Goal: Information Seeking & Learning: Learn about a topic

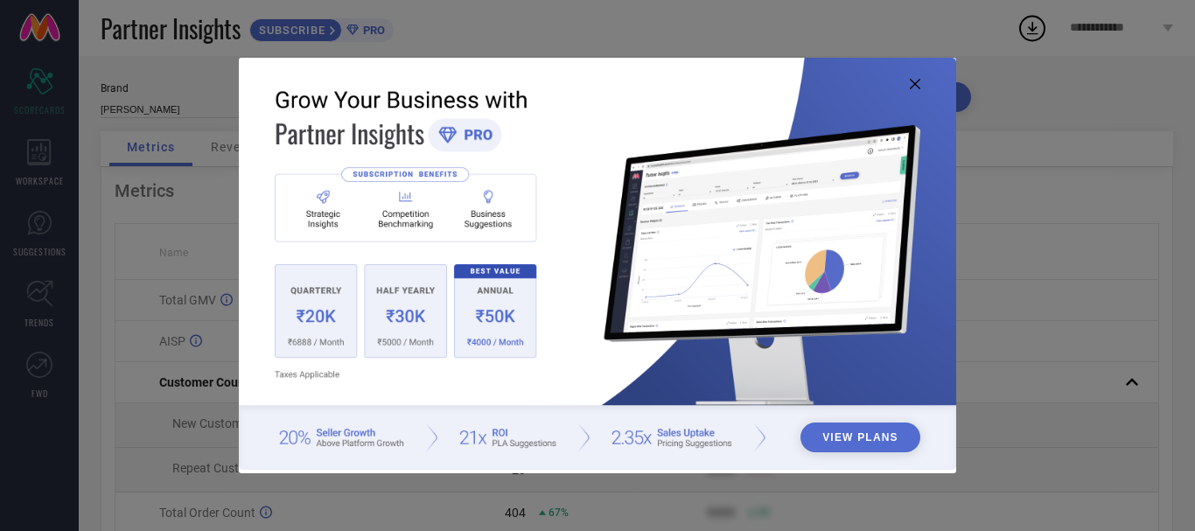
click at [913, 87] on icon at bounding box center [915, 84] width 10 height 10
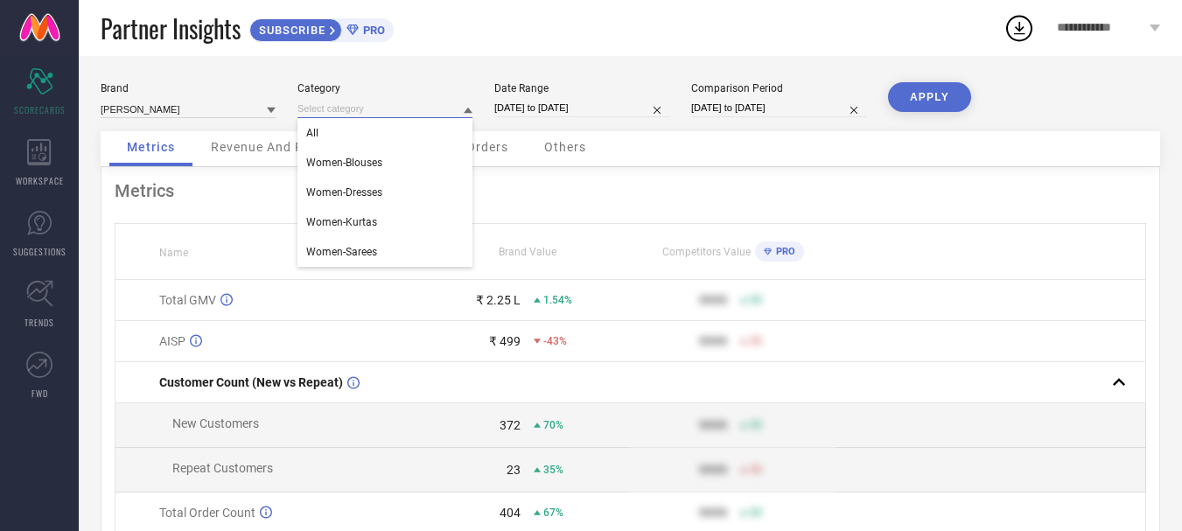
click at [380, 107] on input at bounding box center [384, 109] width 175 height 18
click at [400, 244] on div "Women-Sarees" at bounding box center [384, 252] width 175 height 30
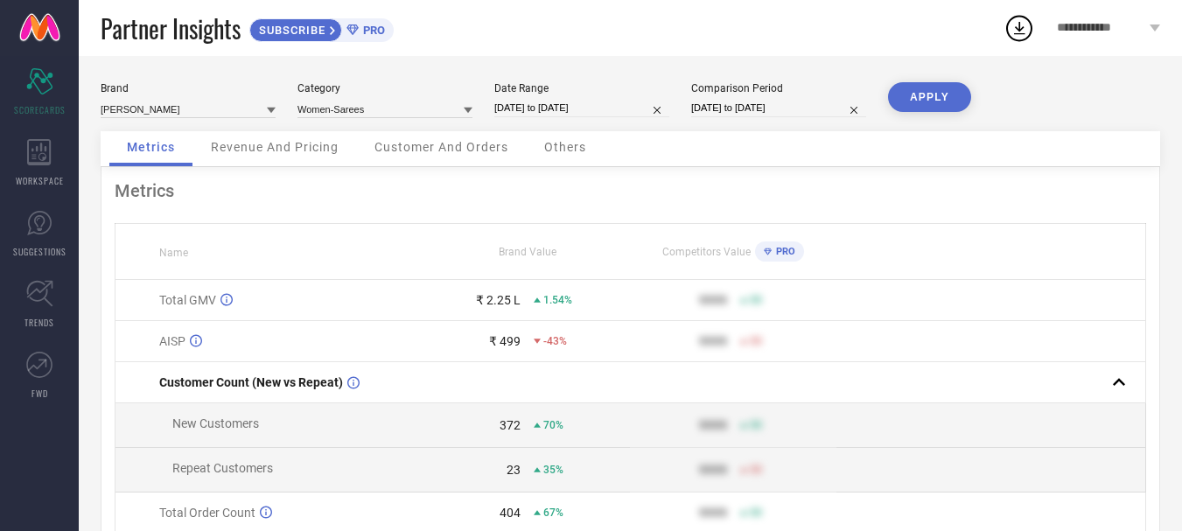
click at [905, 96] on button "APPLY" at bounding box center [929, 97] width 83 height 30
select select "7"
select select "2025"
select select "8"
select select "2025"
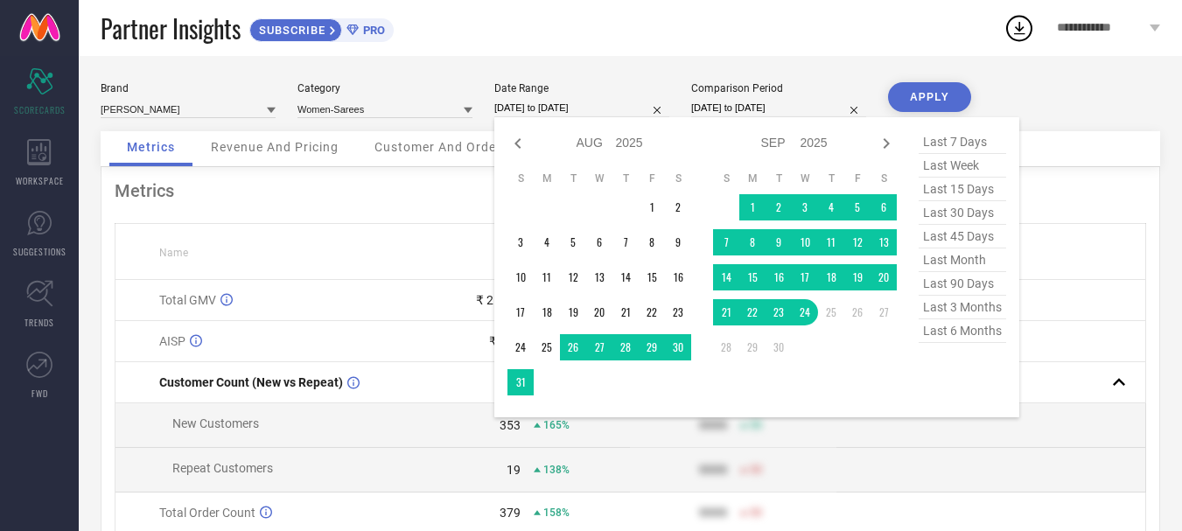
click at [596, 101] on input "[DATE] to [DATE]" at bounding box center [581, 108] width 175 height 18
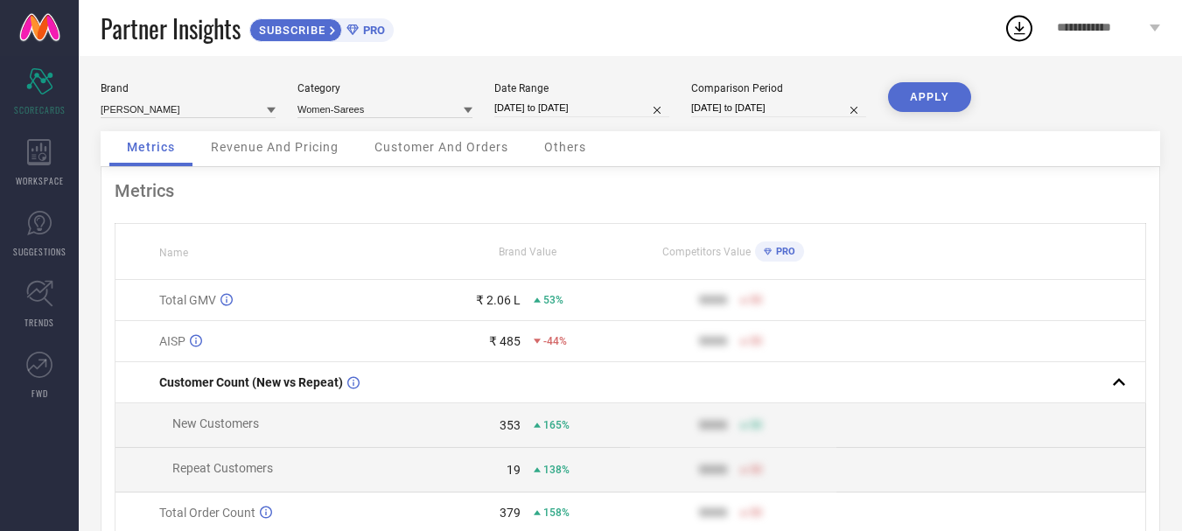
click at [1128, 101] on div "Brand [PERSON_NAME] Category Women-Sarees Date Range [DATE] to [DATE] Compariso…" at bounding box center [630, 106] width 1059 height 49
click at [283, 144] on span "Revenue And Pricing" at bounding box center [275, 147] width 128 height 14
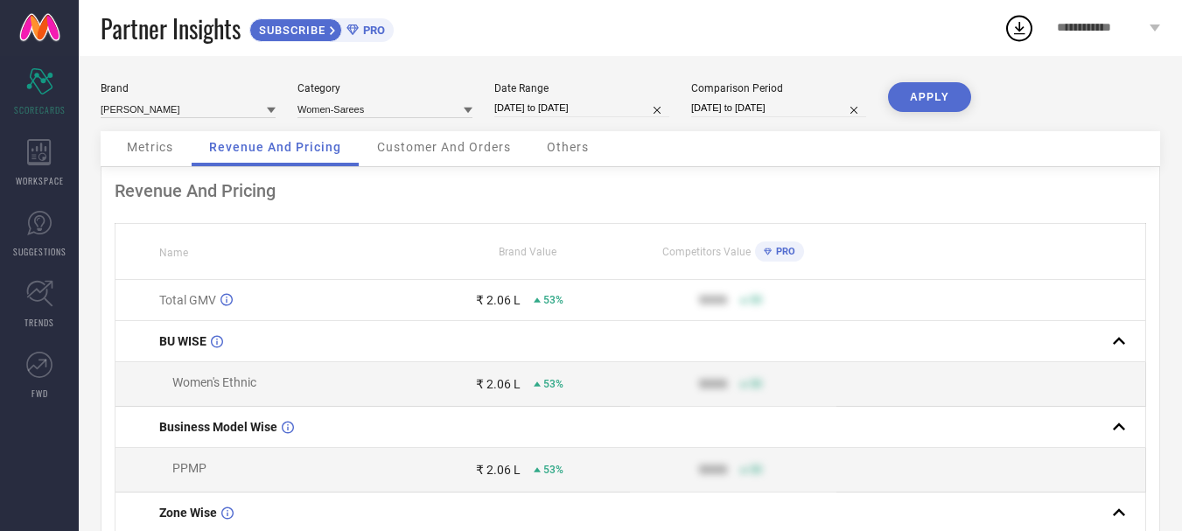
click at [421, 153] on span "Customer And Orders" at bounding box center [444, 147] width 134 height 14
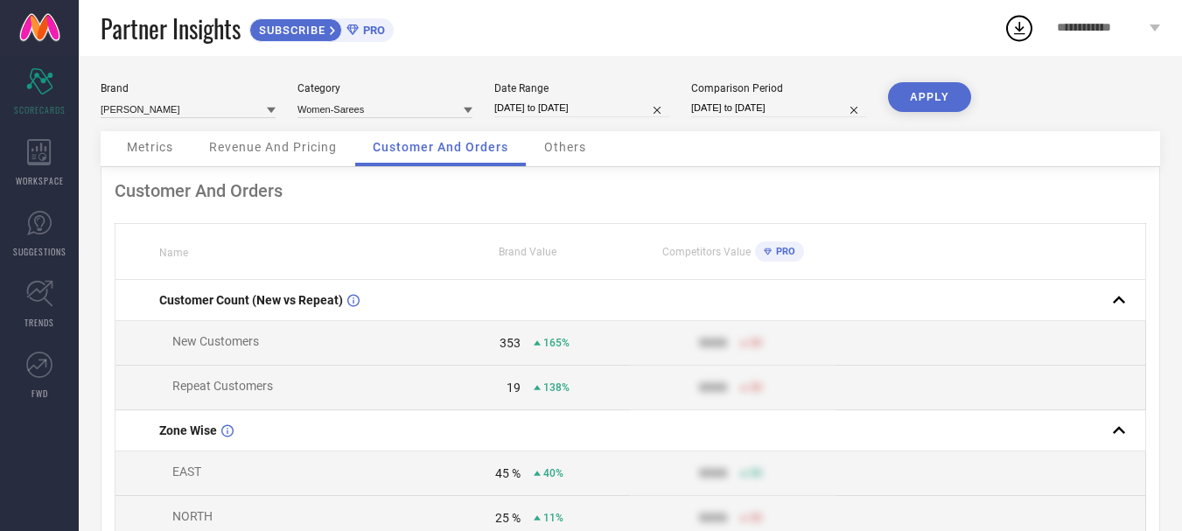
click at [556, 146] on span "Others" at bounding box center [565, 147] width 42 height 14
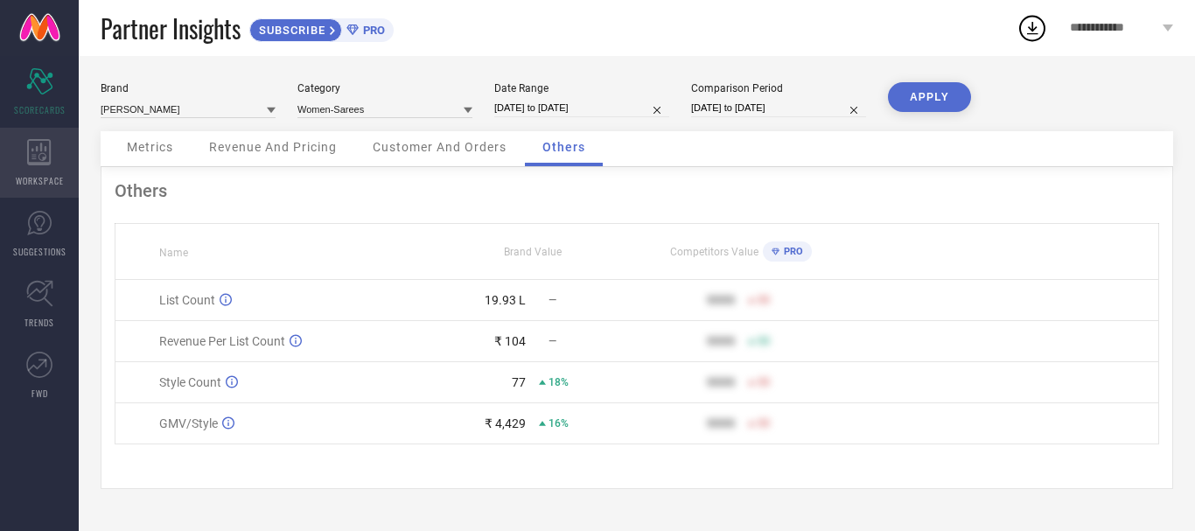
click at [29, 150] on icon at bounding box center [39, 152] width 24 height 26
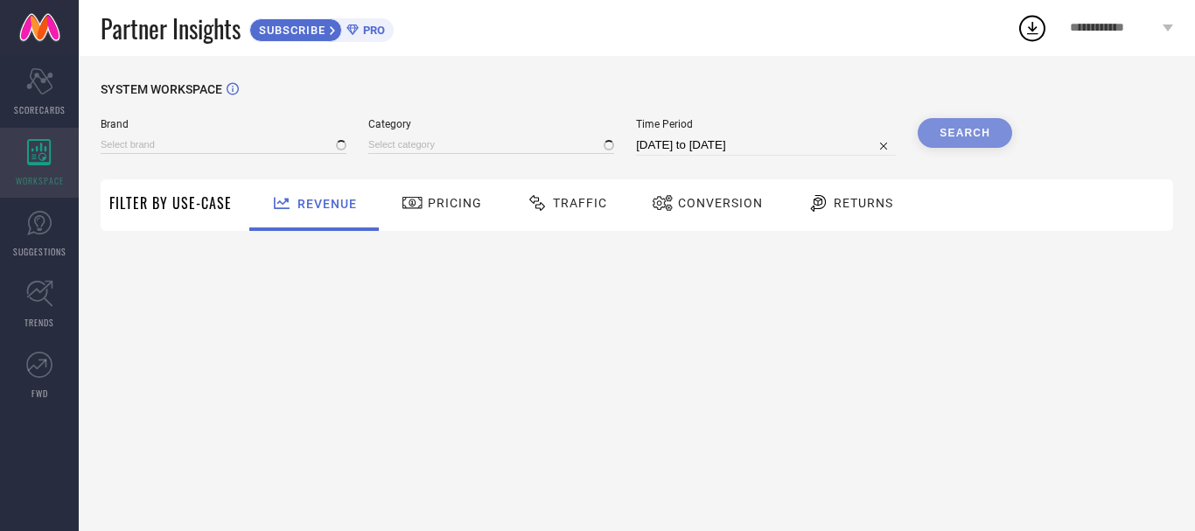
type input "[PERSON_NAME]"
type input "All"
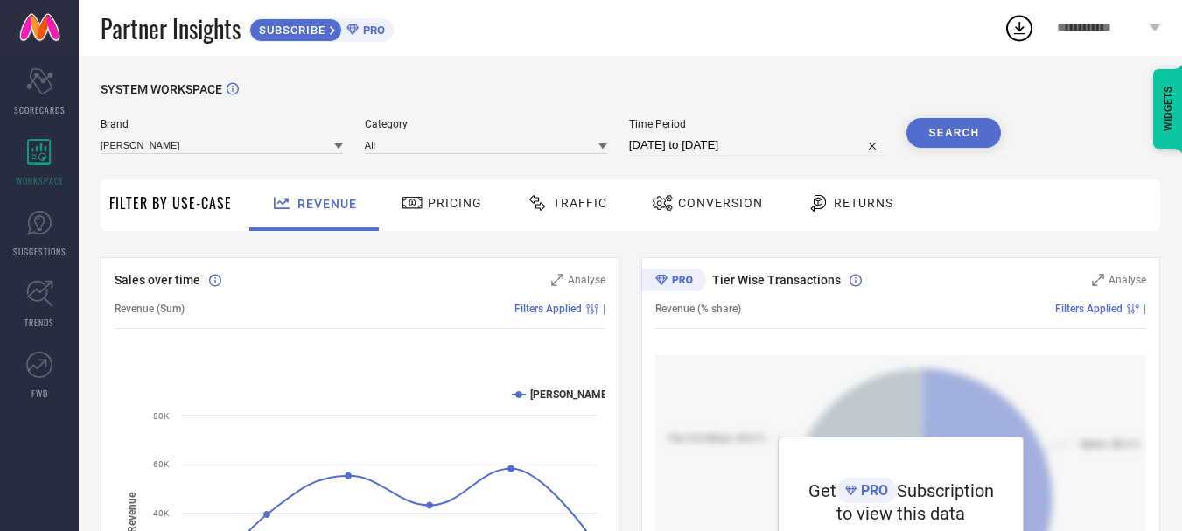
click at [457, 198] on span "Pricing" at bounding box center [455, 203] width 54 height 14
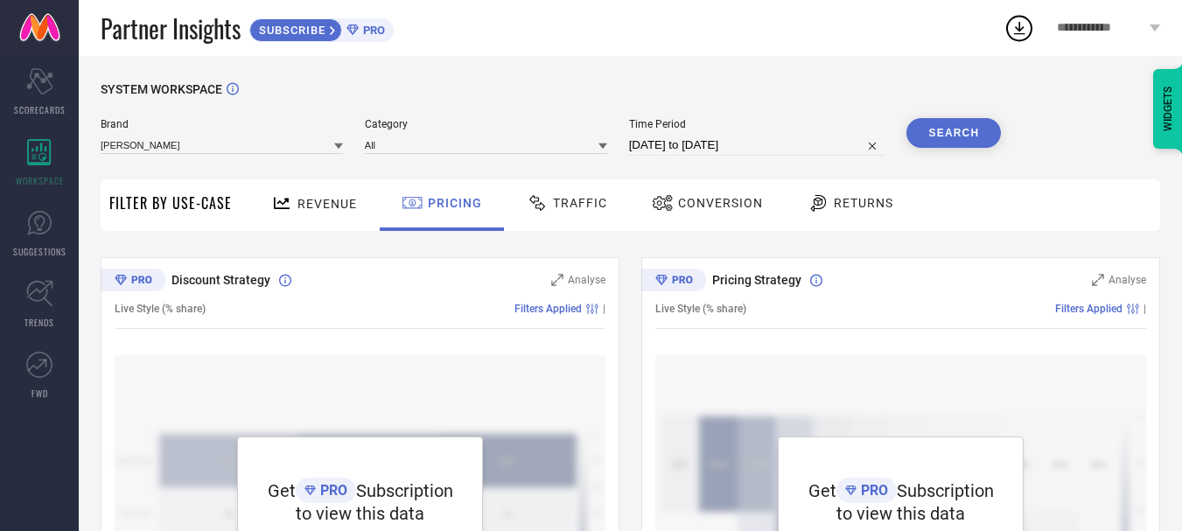
click at [539, 196] on icon at bounding box center [538, 202] width 22 height 21
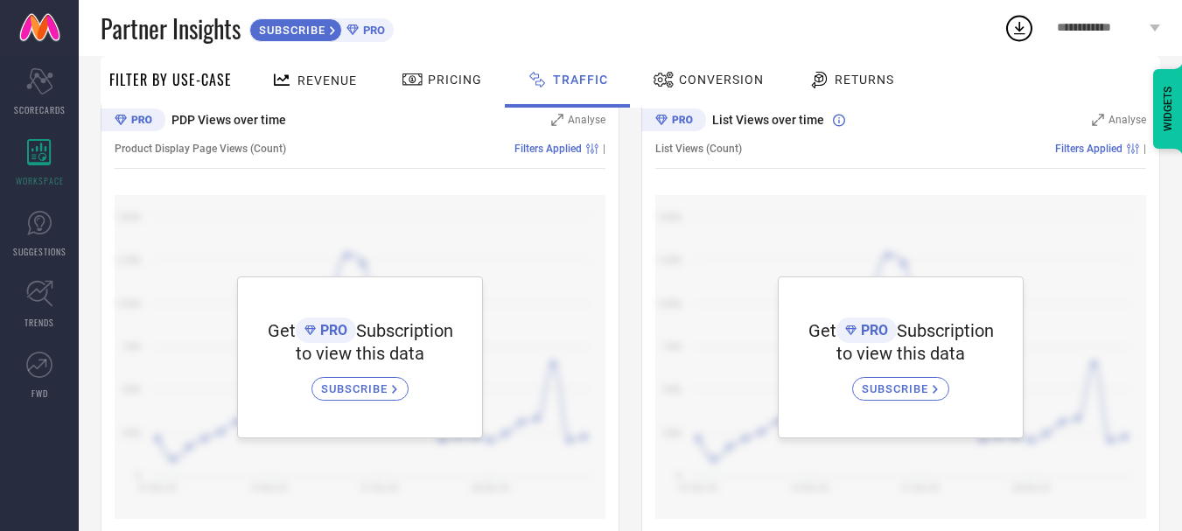
scroll to position [191, 0]
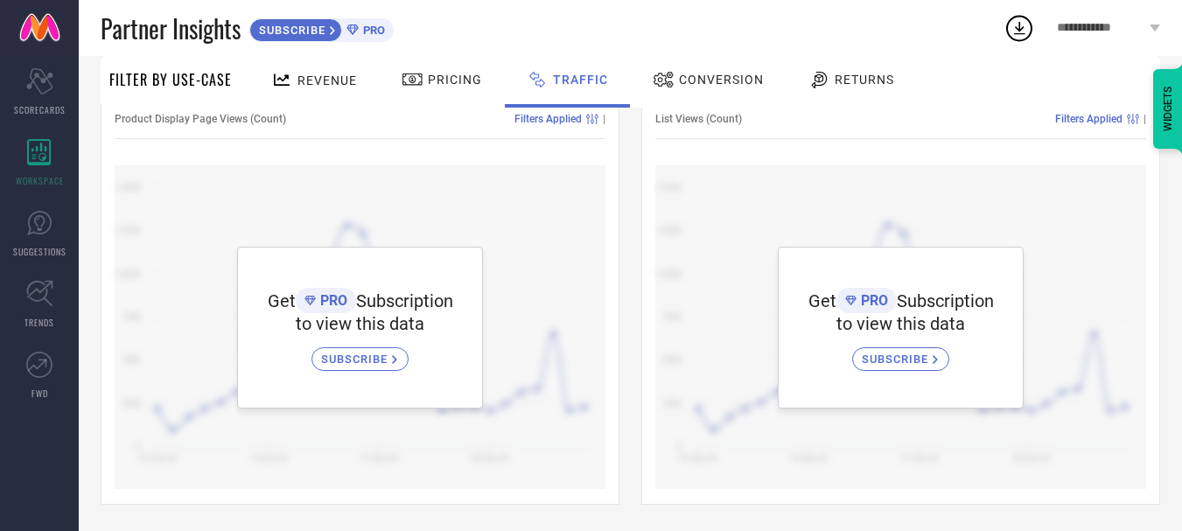
click at [736, 32] on div "Partner Insights SUBSCRIBE PRO" at bounding box center [552, 28] width 903 height 56
click at [717, 79] on span "Conversion" at bounding box center [721, 80] width 85 height 14
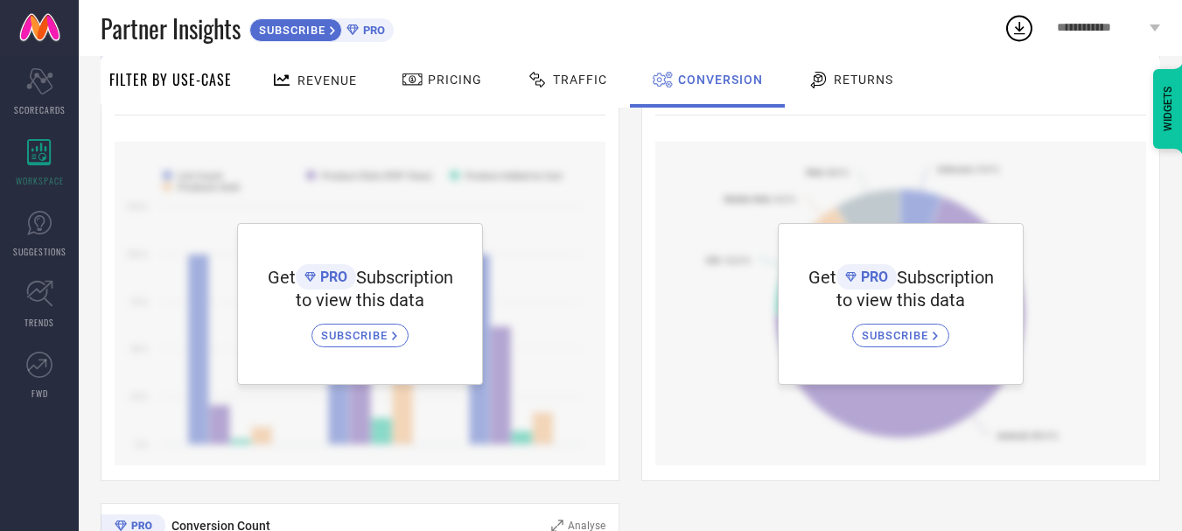
scroll to position [0, 0]
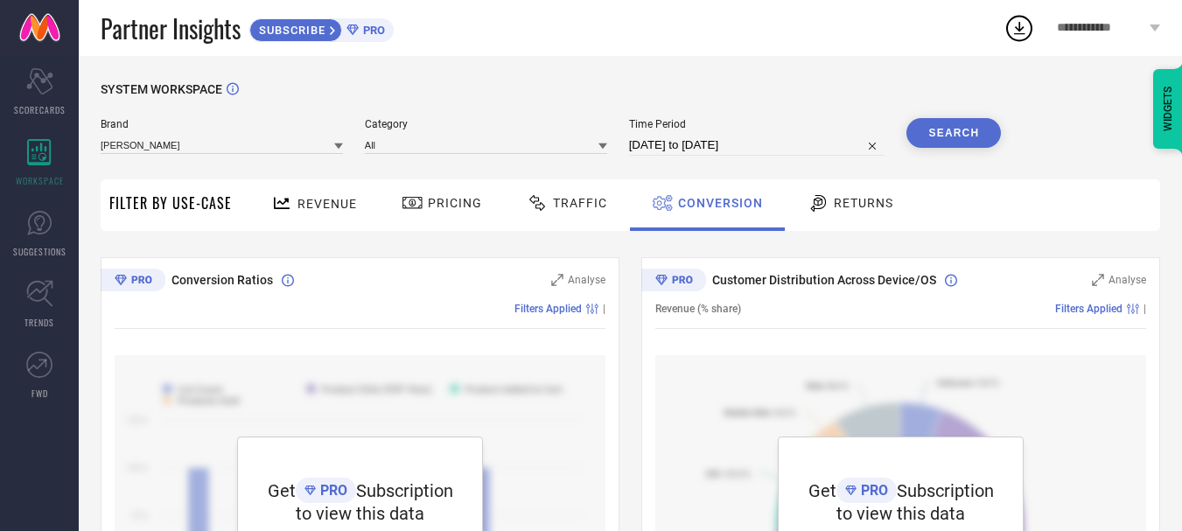
click at [833, 202] on span "Returns" at bounding box center [862, 203] width 59 height 14
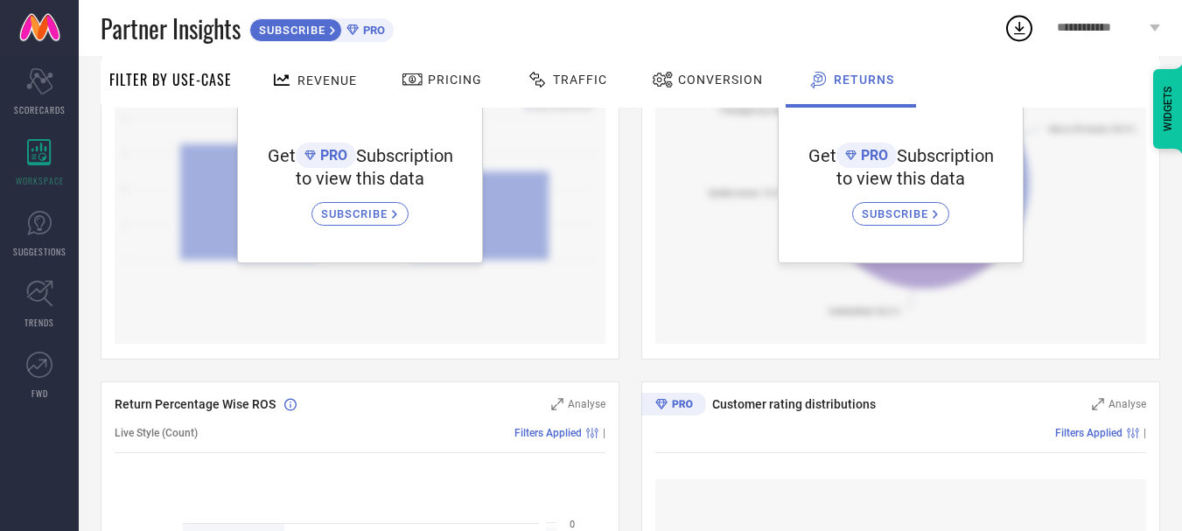
scroll to position [350, 0]
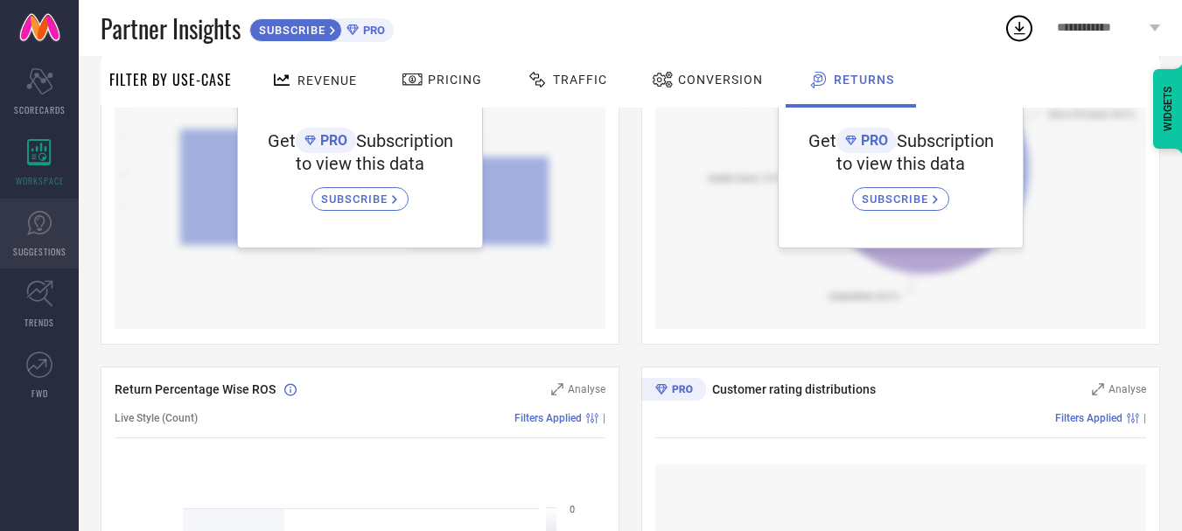
click at [28, 233] on icon at bounding box center [39, 223] width 26 height 26
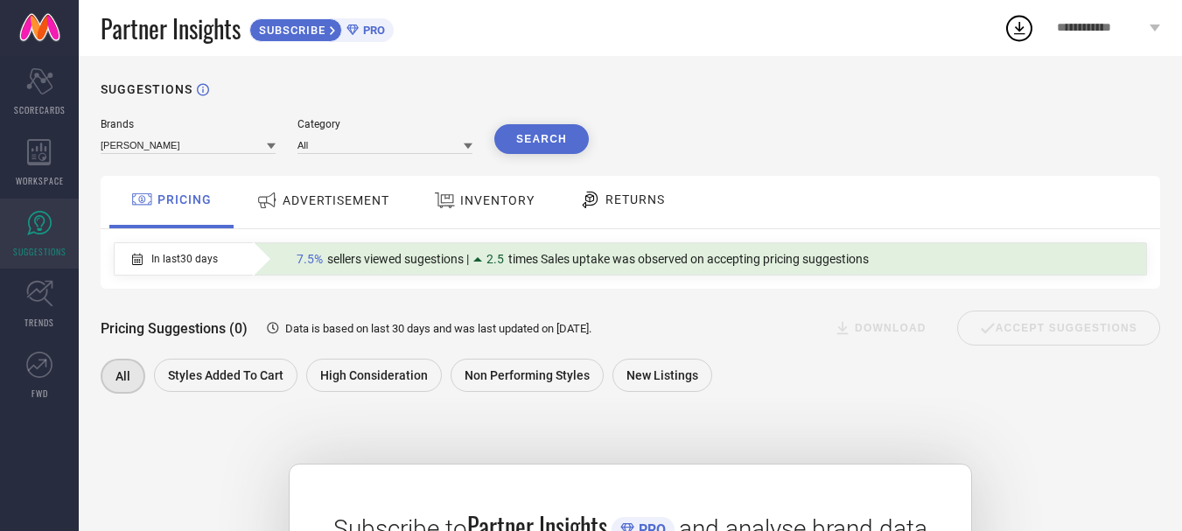
click at [366, 180] on div "ADVERTISEMENT" at bounding box center [322, 202] width 177 height 52
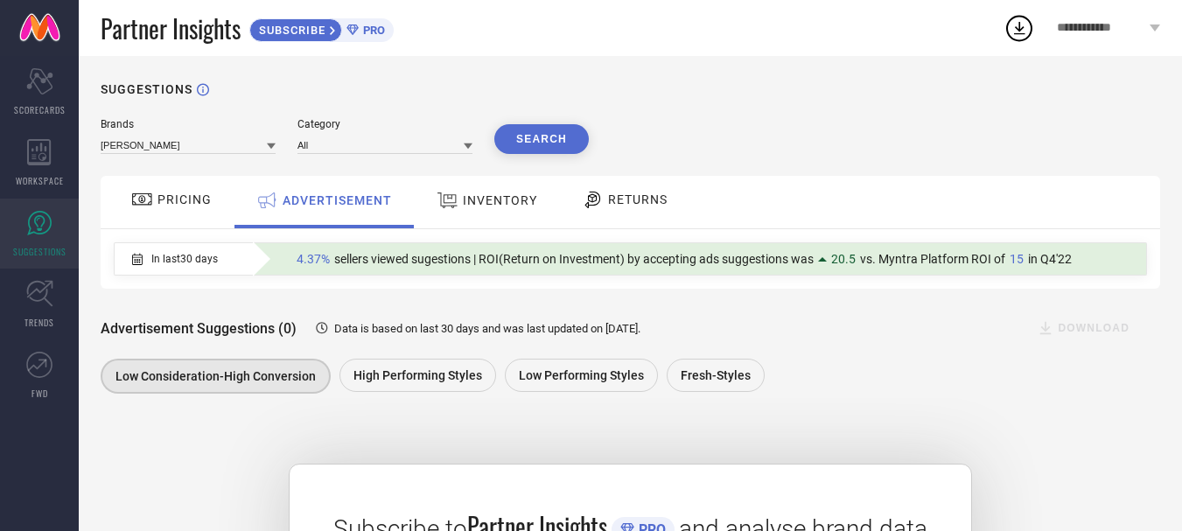
click at [476, 198] on span "INVENTORY" at bounding box center [500, 200] width 74 height 14
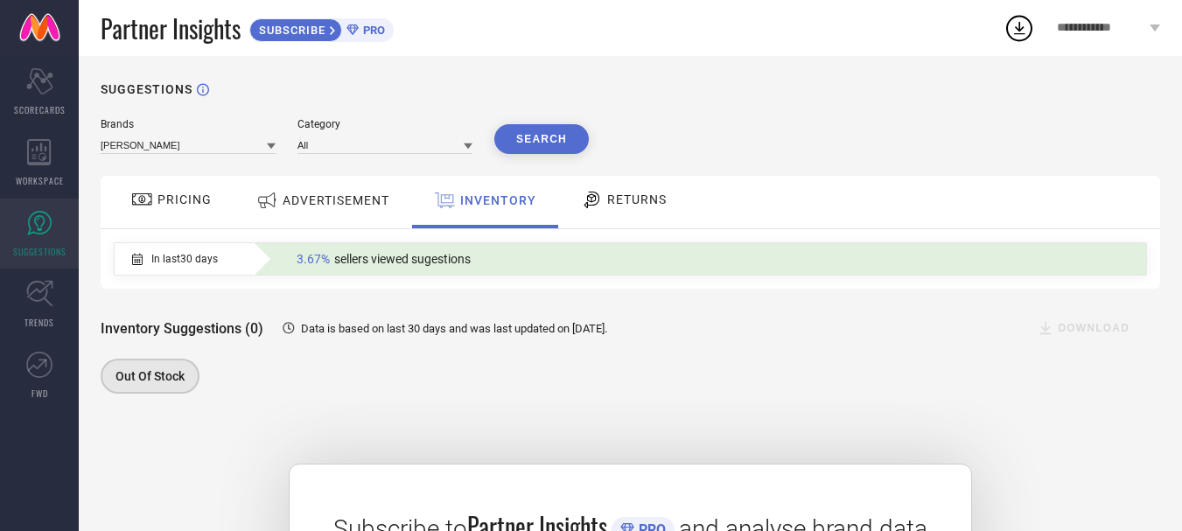
click at [591, 202] on icon at bounding box center [592, 199] width 22 height 21
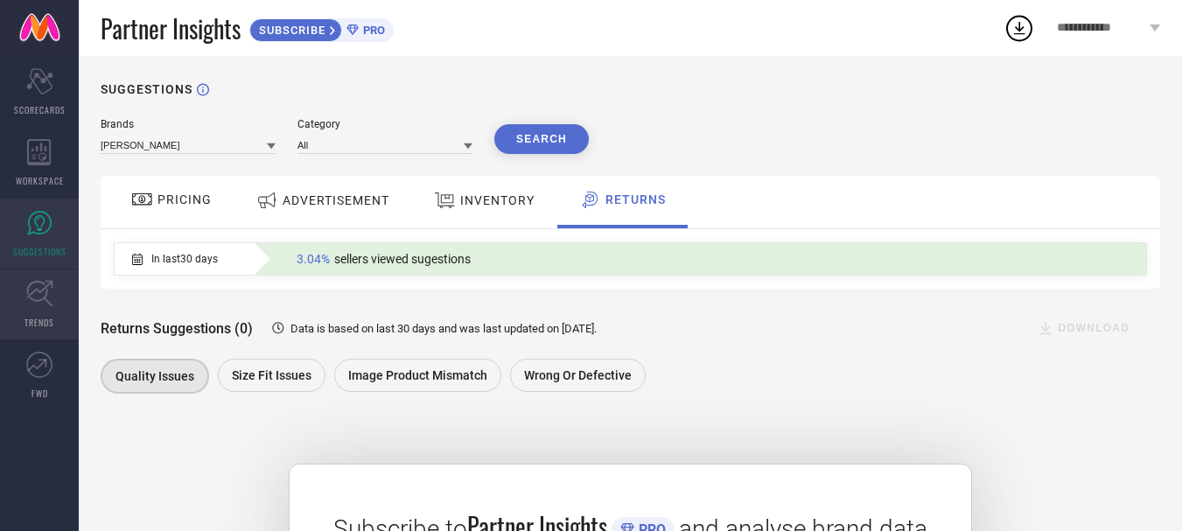
click at [29, 295] on icon at bounding box center [39, 294] width 26 height 26
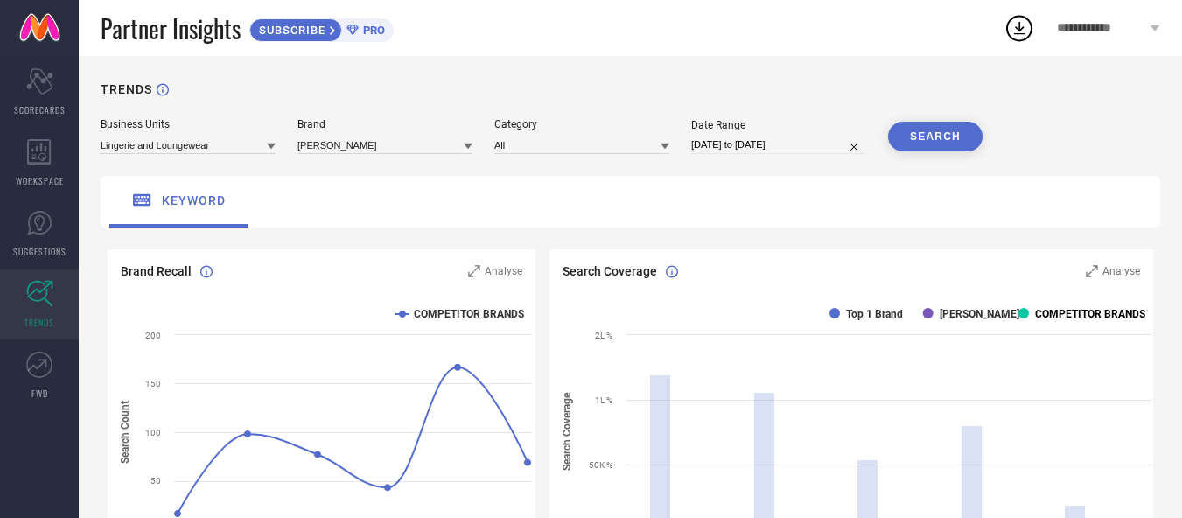
click at [1073, 312] on text "COMPETITOR BRANDS" at bounding box center [1090, 314] width 110 height 12
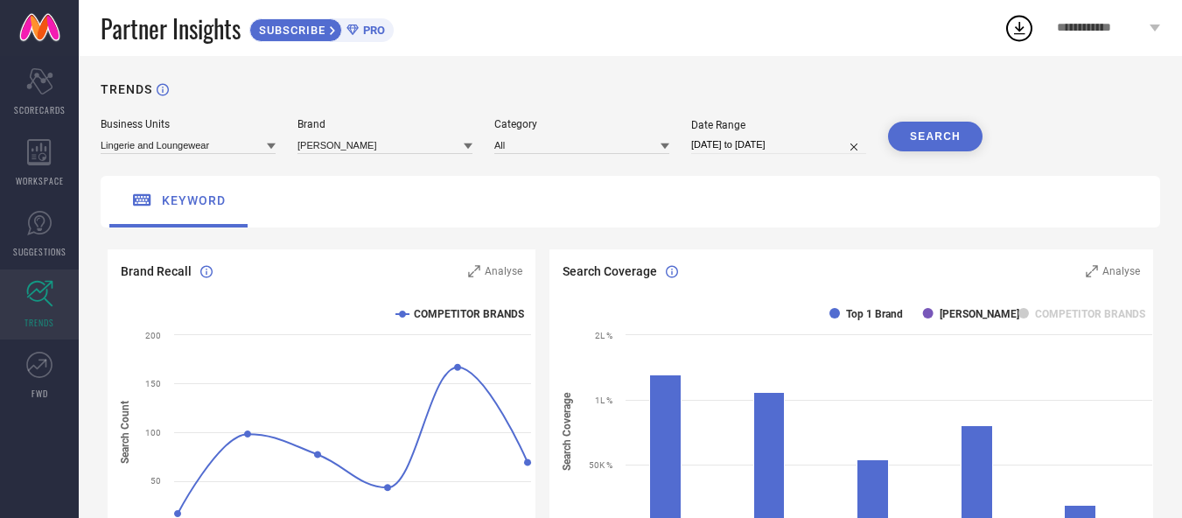
click at [1069, 309] on text "COMPETITOR BRANDS" at bounding box center [1090, 314] width 110 height 12
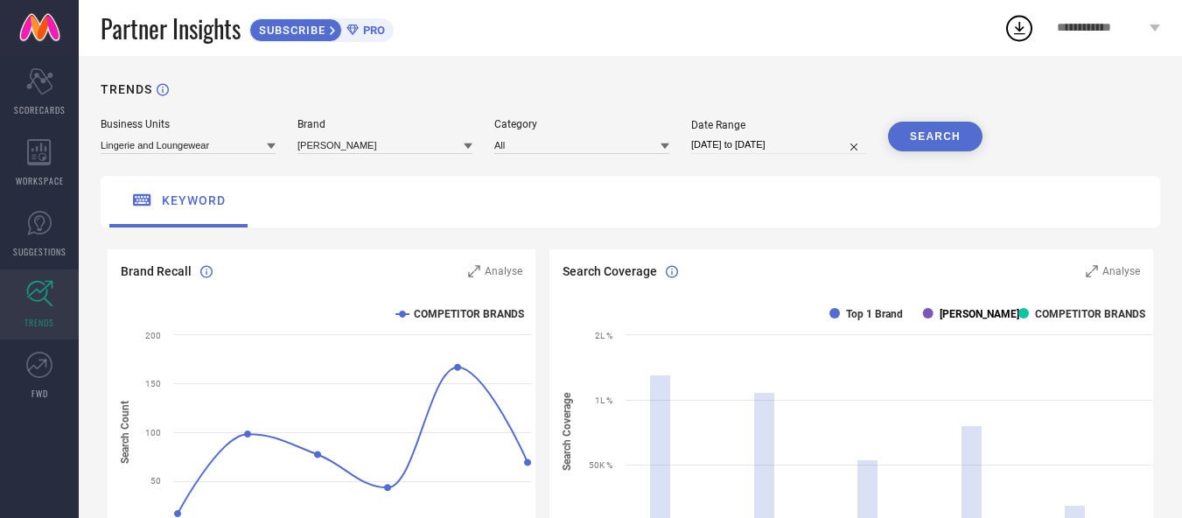
click at [968, 312] on text "[PERSON_NAME]" at bounding box center [978, 314] width 80 height 12
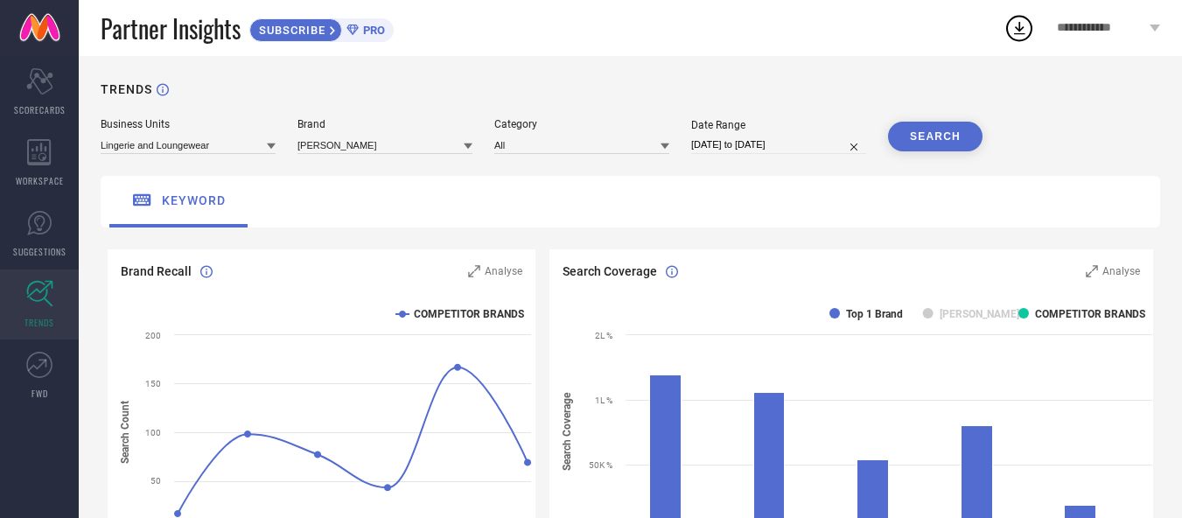
click at [967, 312] on text "[PERSON_NAME]" at bounding box center [978, 314] width 80 height 12
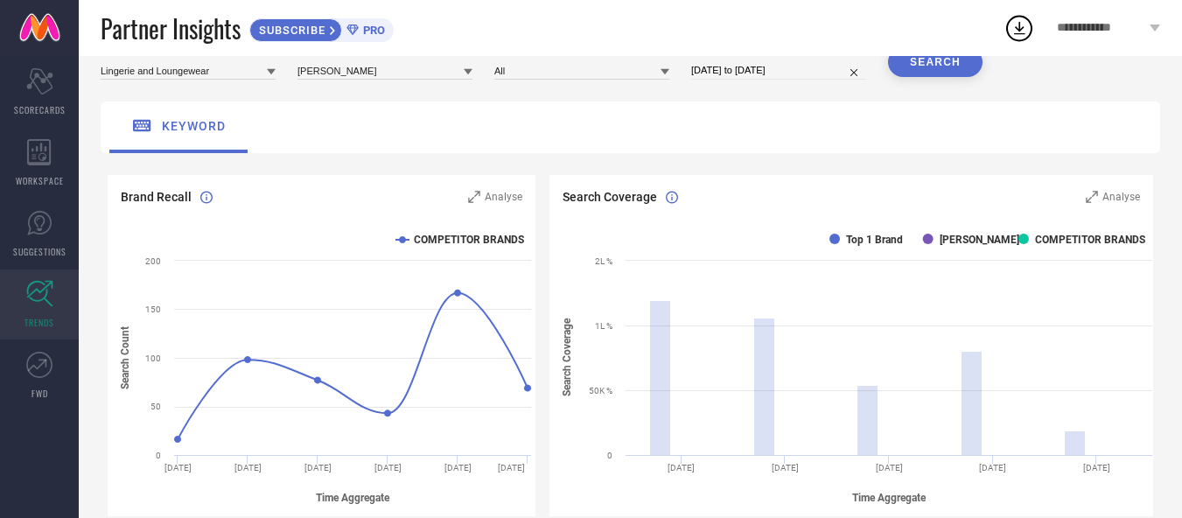
scroll to position [175, 0]
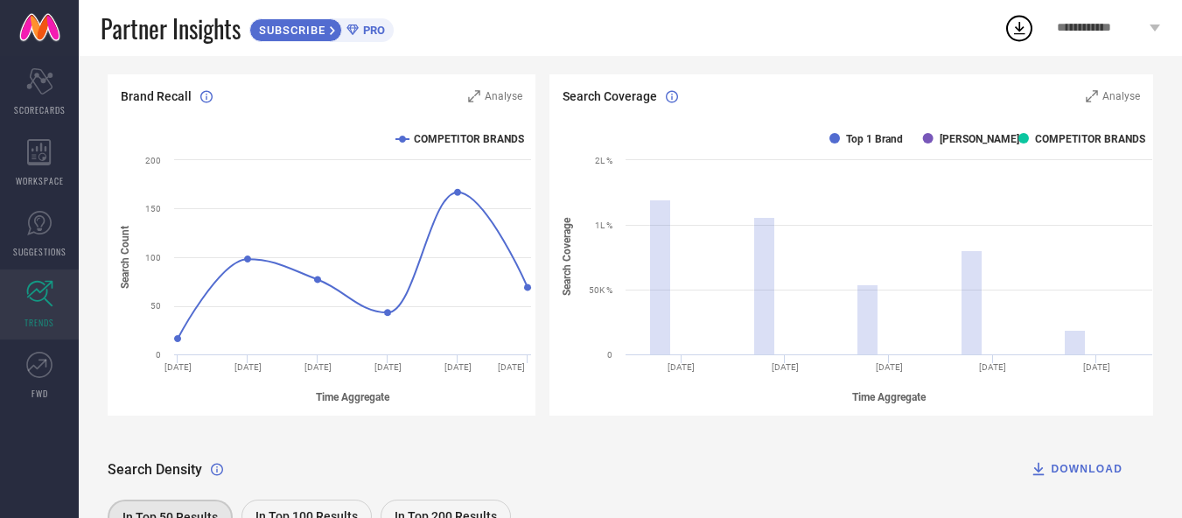
click at [956, 147] on rect at bounding box center [854, 266] width 611 height 297
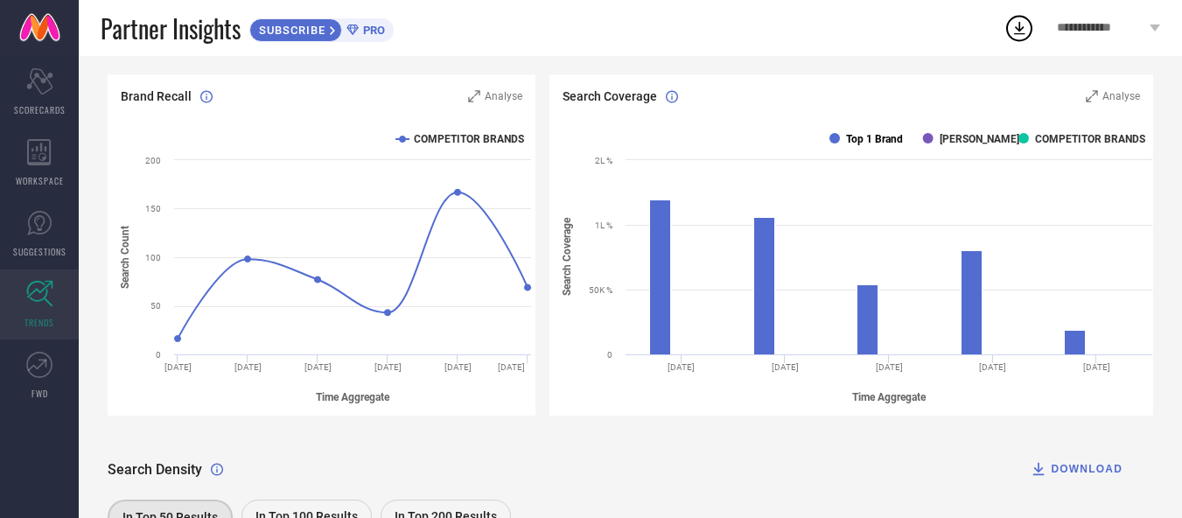
click at [852, 143] on text "Top 1 Brand" at bounding box center [874, 139] width 57 height 12
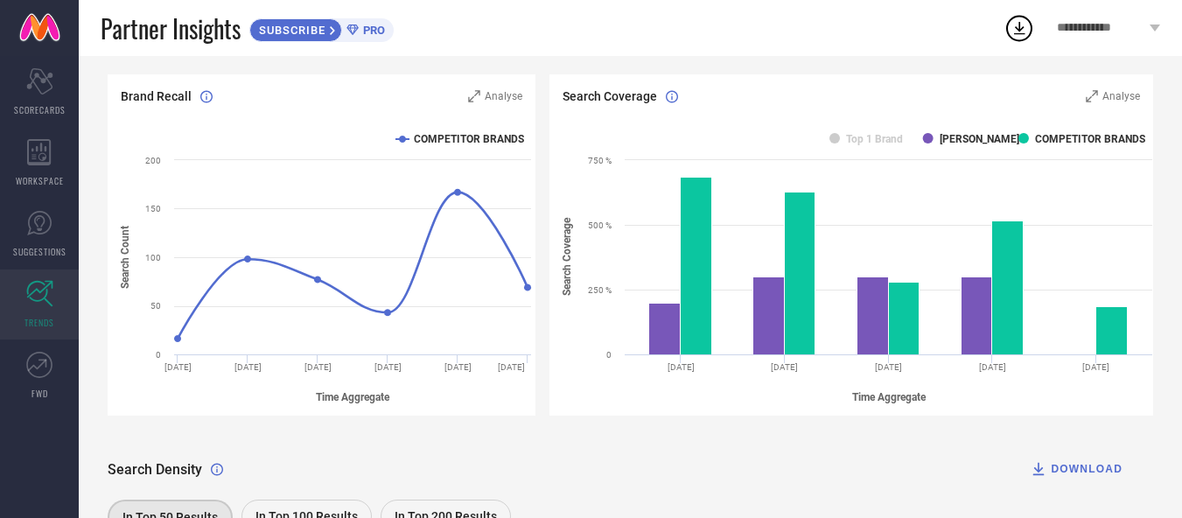
click at [447, 146] on rect at bounding box center [324, 266] width 432 height 297
click at [453, 131] on rect at bounding box center [324, 266] width 432 height 297
click at [450, 142] on text "COMPETITOR BRANDS" at bounding box center [469, 139] width 110 height 12
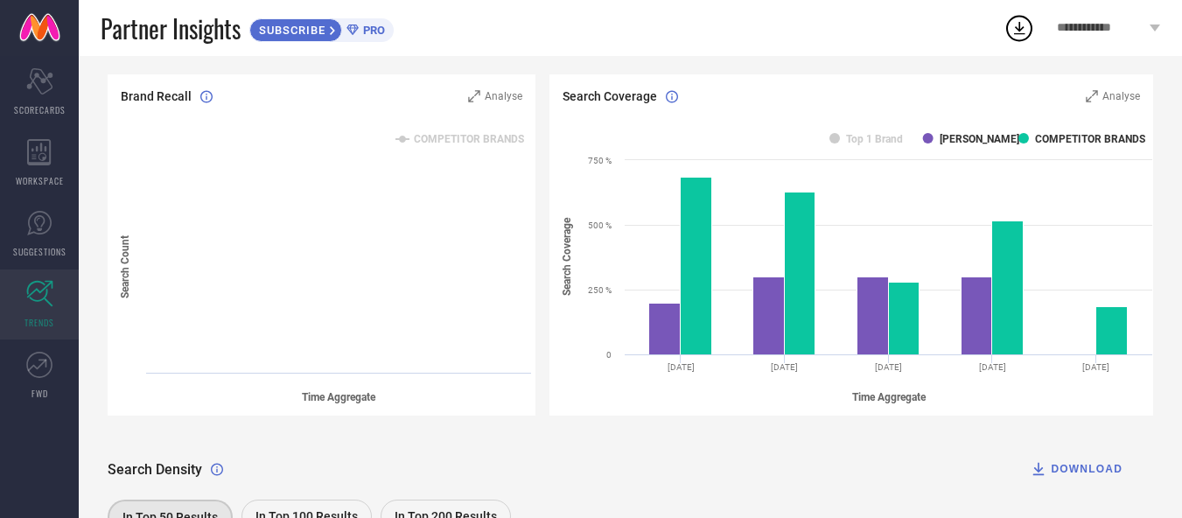
click at [450, 141] on text "COMPETITOR BRANDS" at bounding box center [469, 139] width 110 height 12
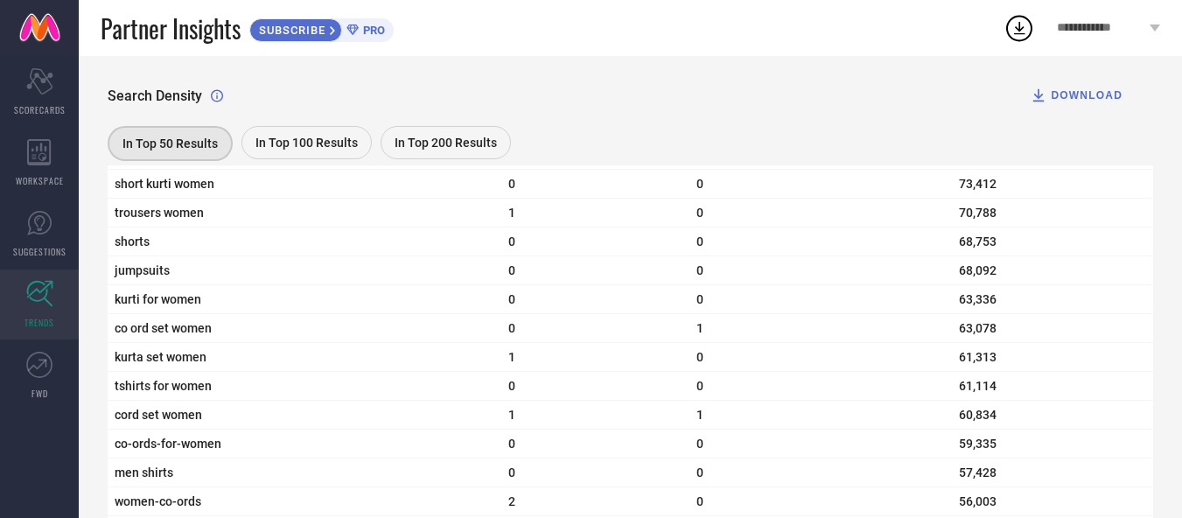
scroll to position [2974, 0]
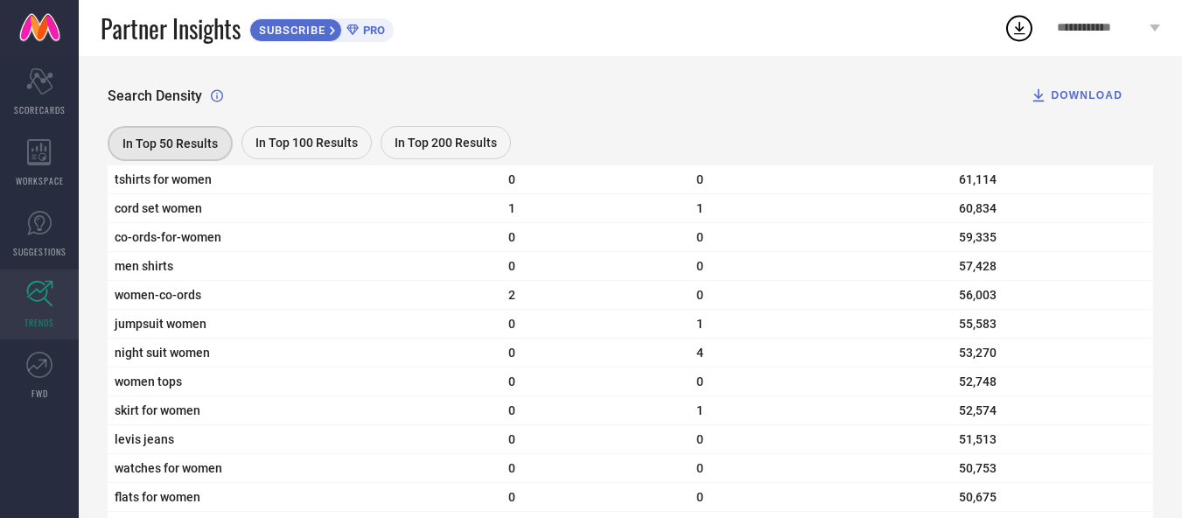
click at [433, 138] on span "In Top 200 Results" at bounding box center [445, 143] width 102 height 14
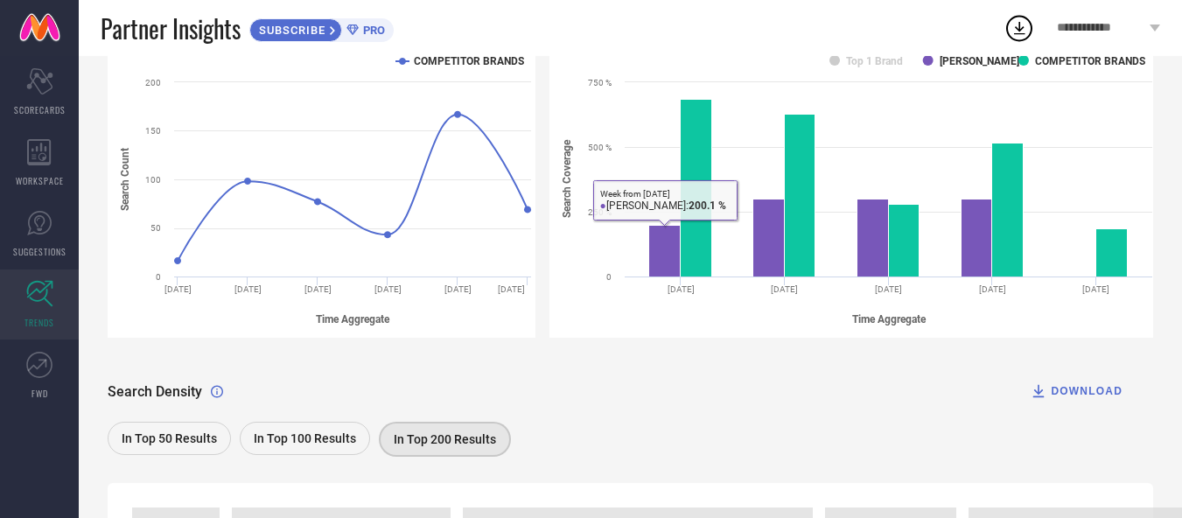
scroll to position [422, 0]
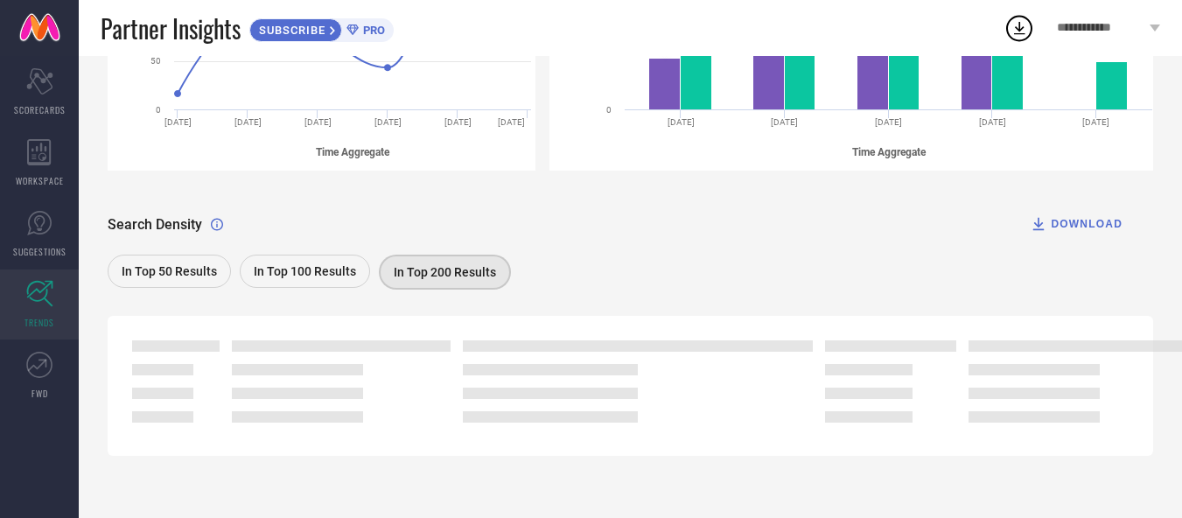
click at [304, 273] on span "In Top 100 Results" at bounding box center [305, 271] width 102 height 14
click at [130, 260] on div "In Top 50 Results" at bounding box center [169, 271] width 123 height 33
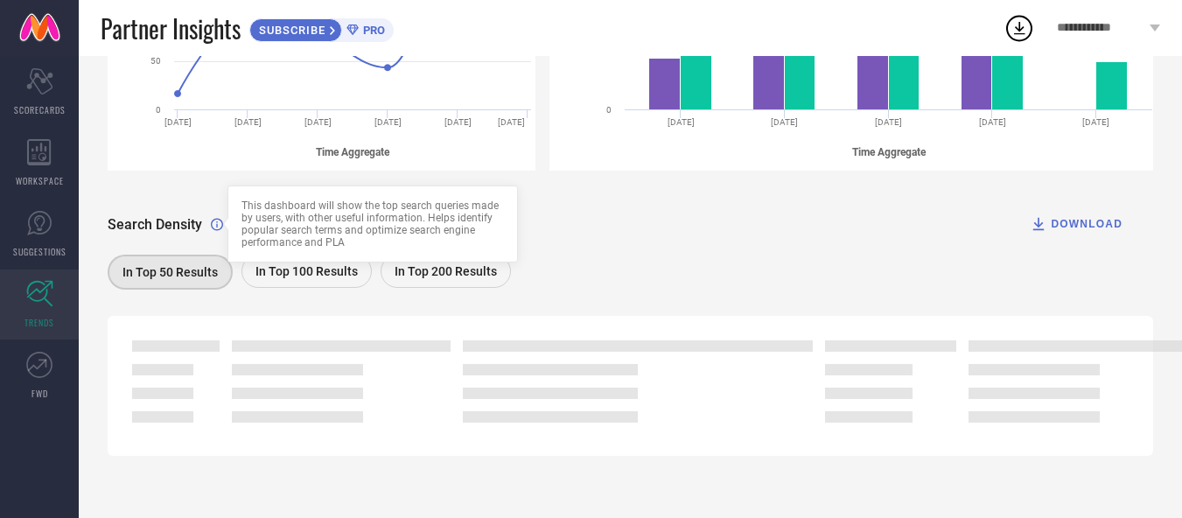
click at [207, 225] on div "Search Density This dashboard will show the top search queries made by users, w…" at bounding box center [165, 224] width 115 height 17
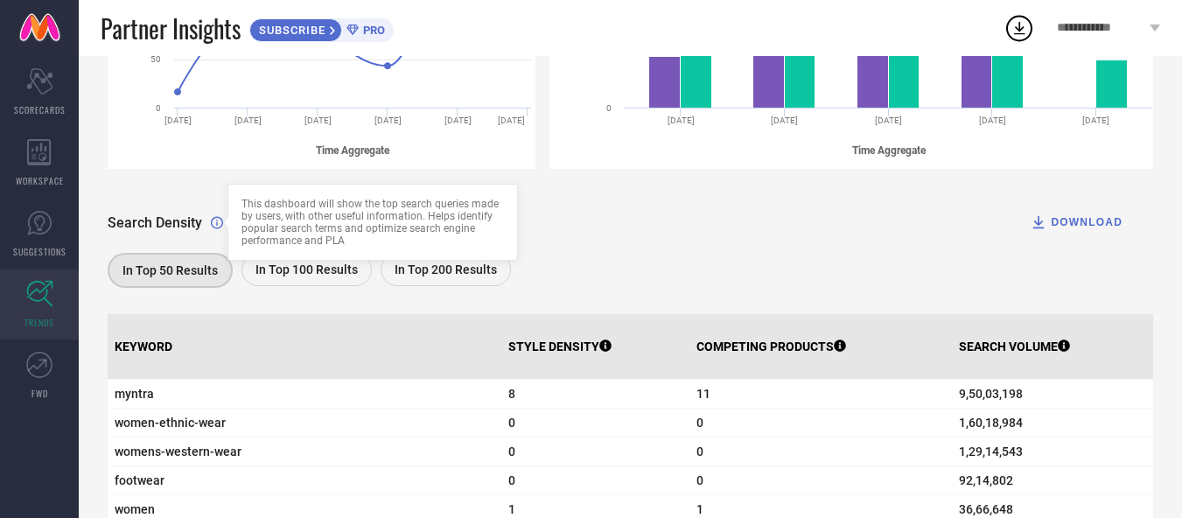
click at [443, 271] on span "In Top 200 Results" at bounding box center [445, 269] width 102 height 14
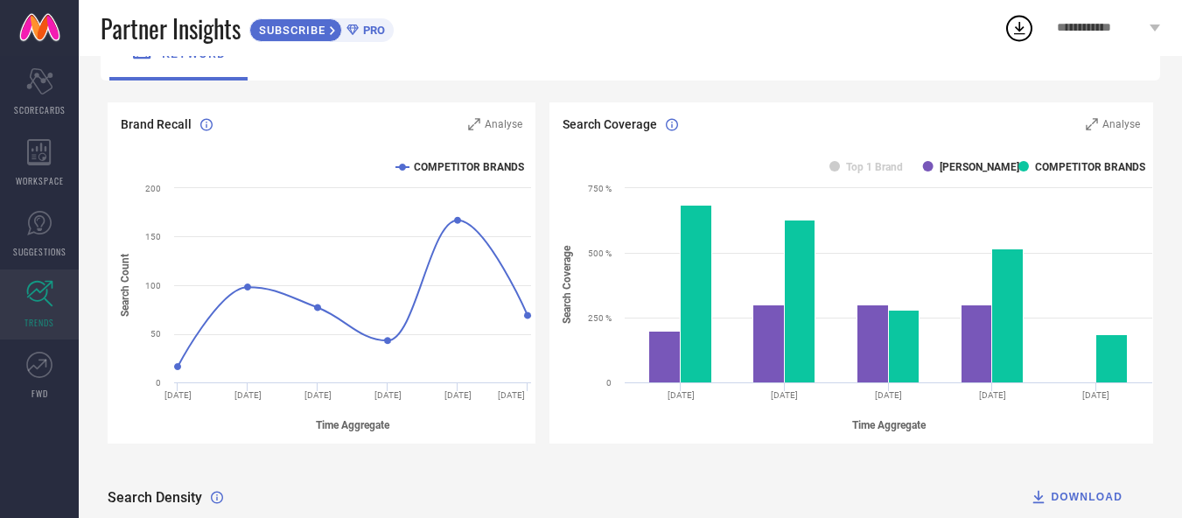
scroll to position [0, 0]
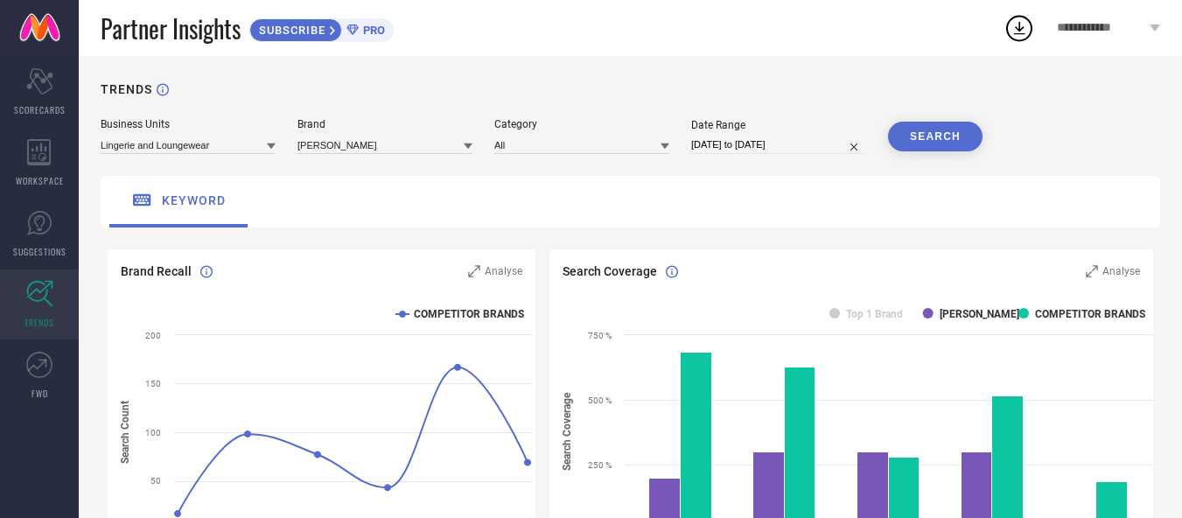
click at [596, 131] on div "Category All" at bounding box center [581, 136] width 175 height 36
click at [592, 144] on input at bounding box center [581, 145] width 175 height 18
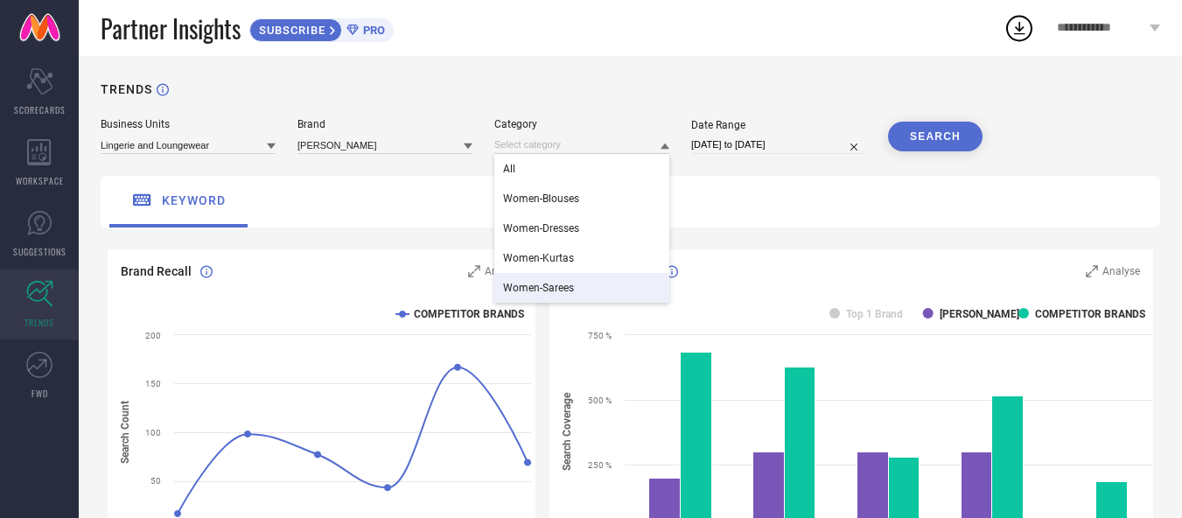
click at [566, 281] on div "Women-Sarees" at bounding box center [581, 288] width 175 height 30
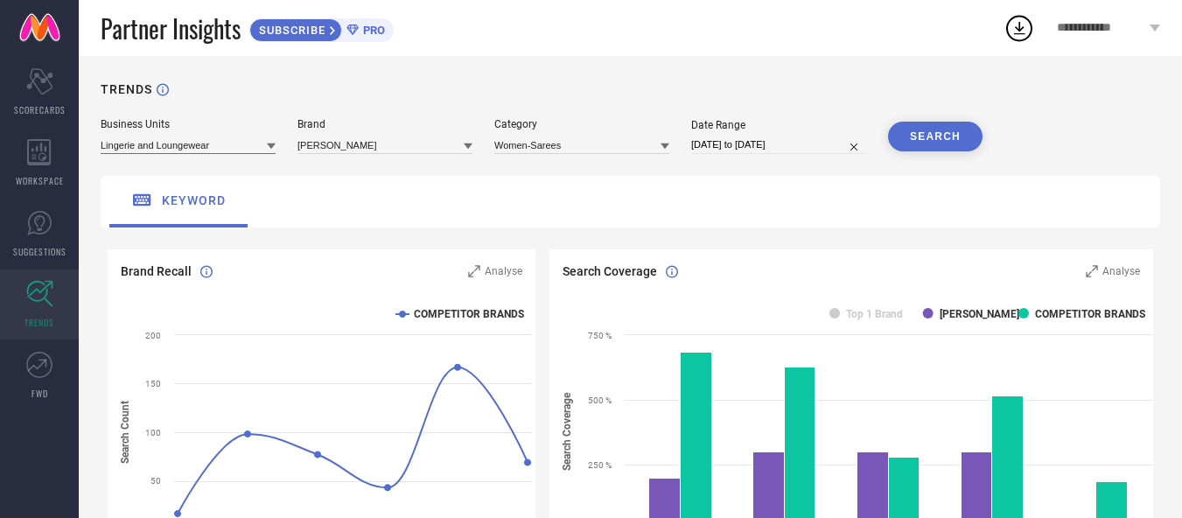
click at [219, 153] on input at bounding box center [188, 145] width 175 height 18
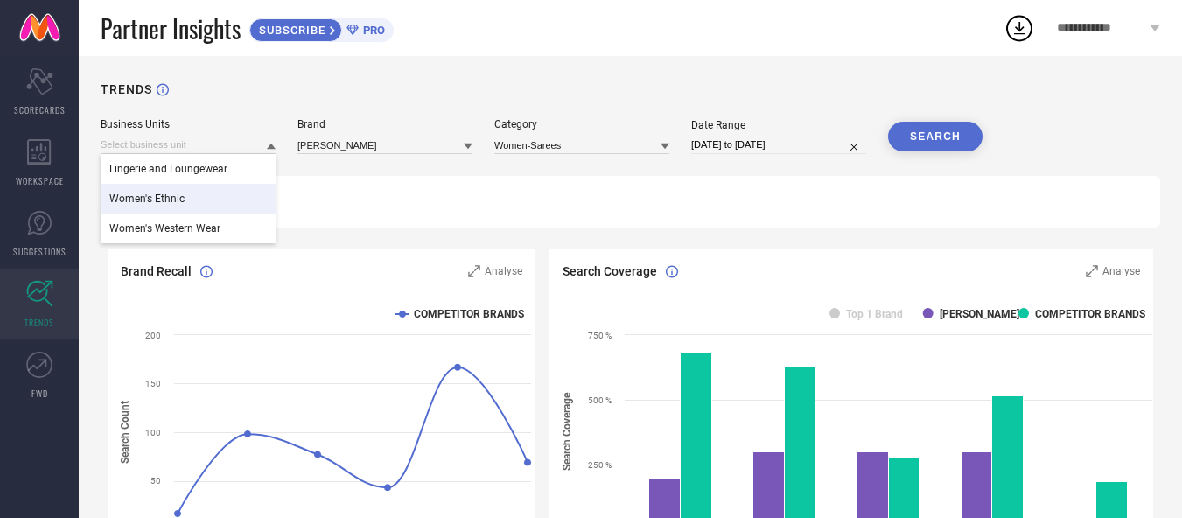
click at [184, 201] on div "Women's Ethnic" at bounding box center [188, 199] width 175 height 30
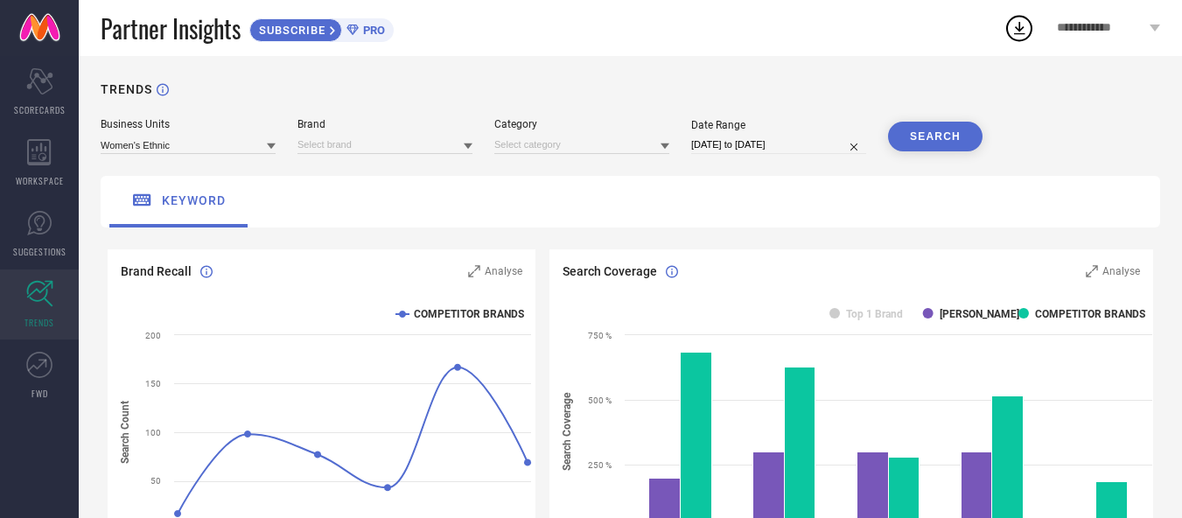
click at [938, 131] on button "SEARCH" at bounding box center [935, 137] width 94 height 30
click at [559, 145] on input at bounding box center [581, 145] width 175 height 18
click at [371, 152] on input at bounding box center [384, 145] width 175 height 18
click at [351, 168] on span "[PERSON_NAME]" at bounding box center [346, 169] width 80 height 12
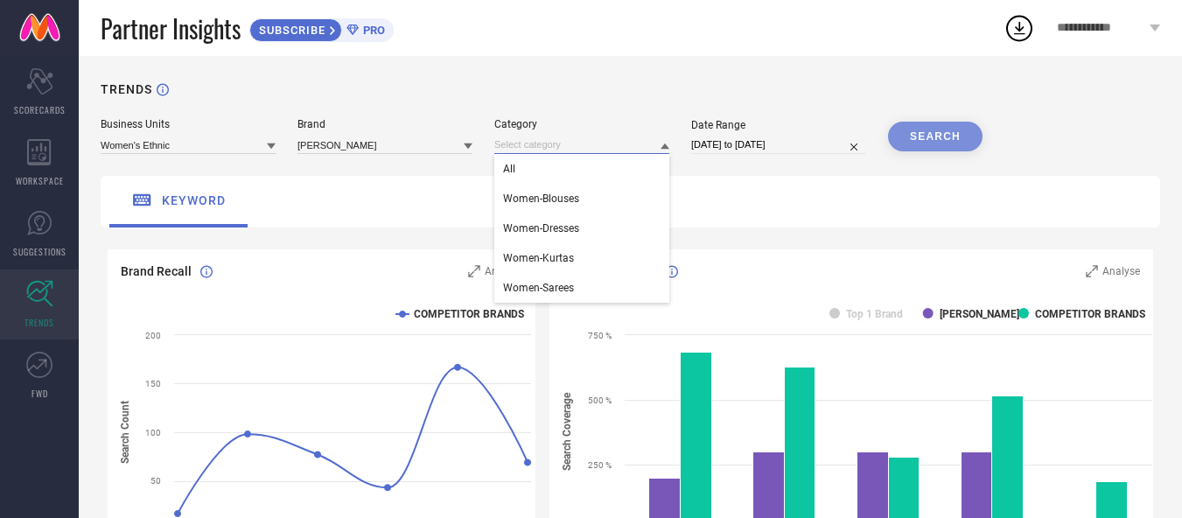
click at [530, 145] on input at bounding box center [581, 145] width 175 height 18
click at [560, 287] on span "Women-Sarees" at bounding box center [538, 288] width 71 height 12
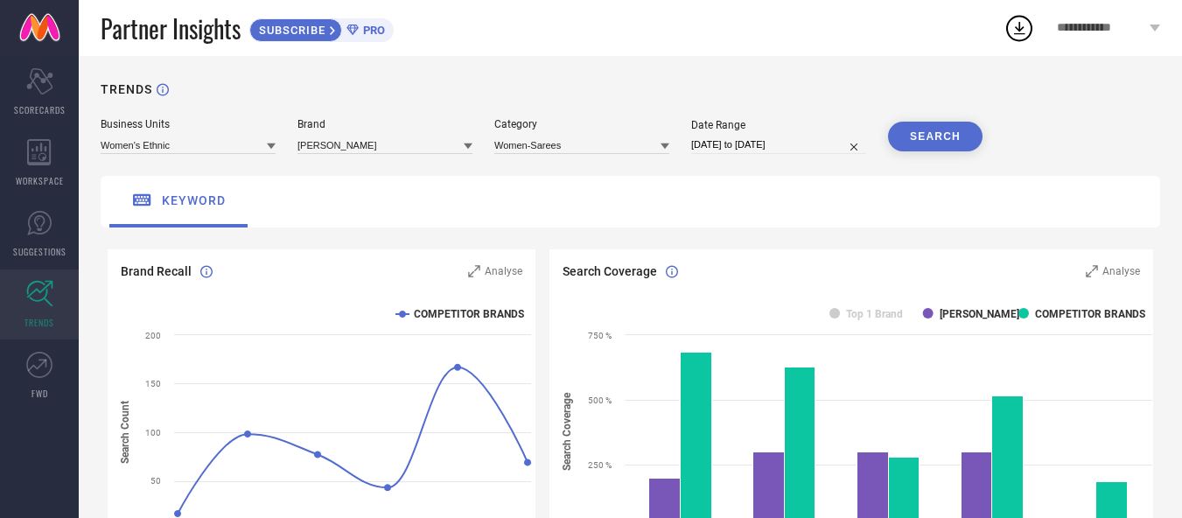
click at [896, 141] on button "SEARCH" at bounding box center [935, 137] width 94 height 30
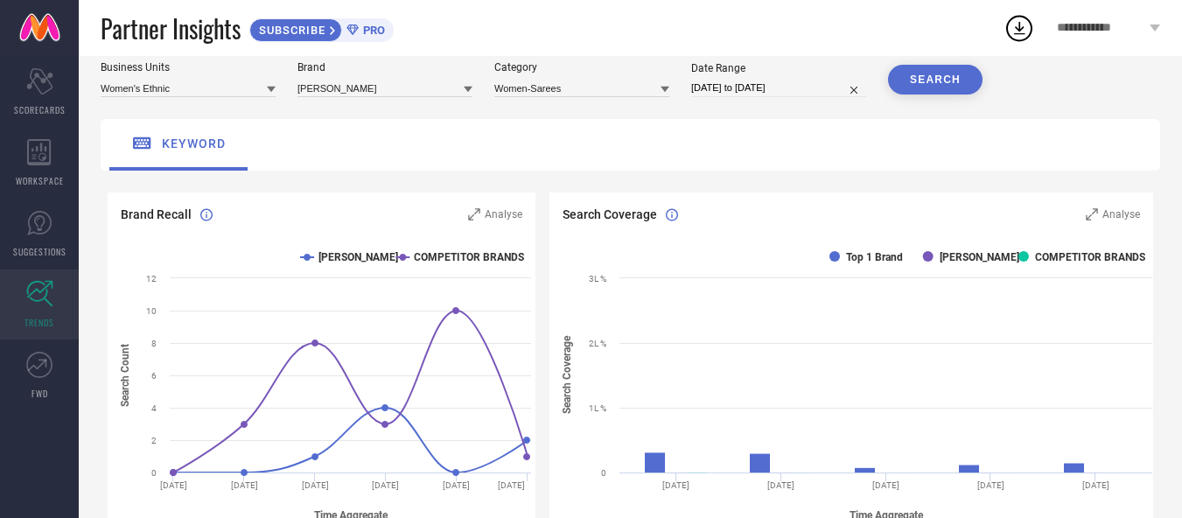
scroll to position [87, 0]
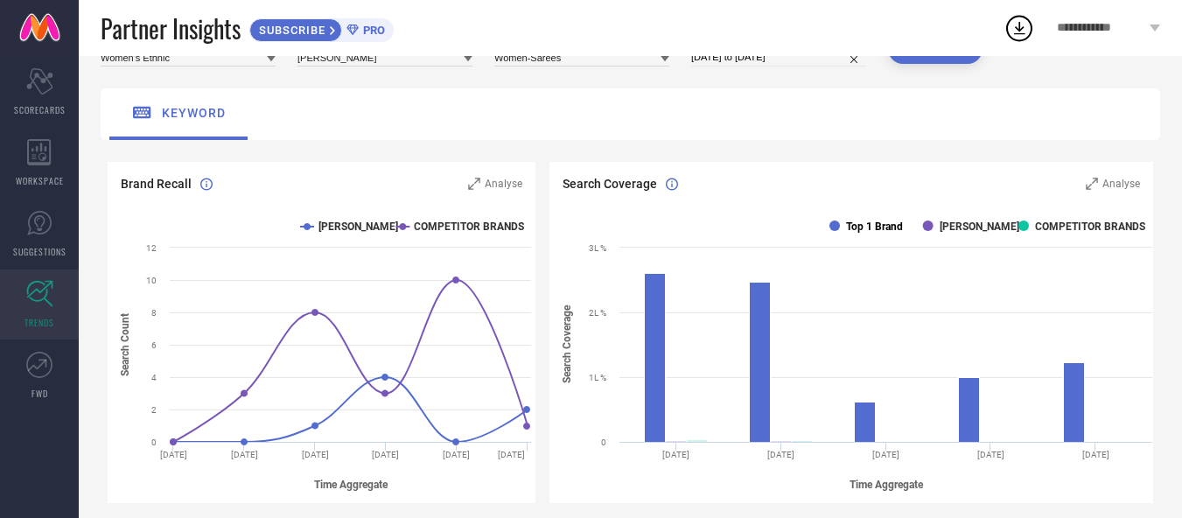
click at [896, 222] on text "Top 1 Brand" at bounding box center [874, 226] width 57 height 12
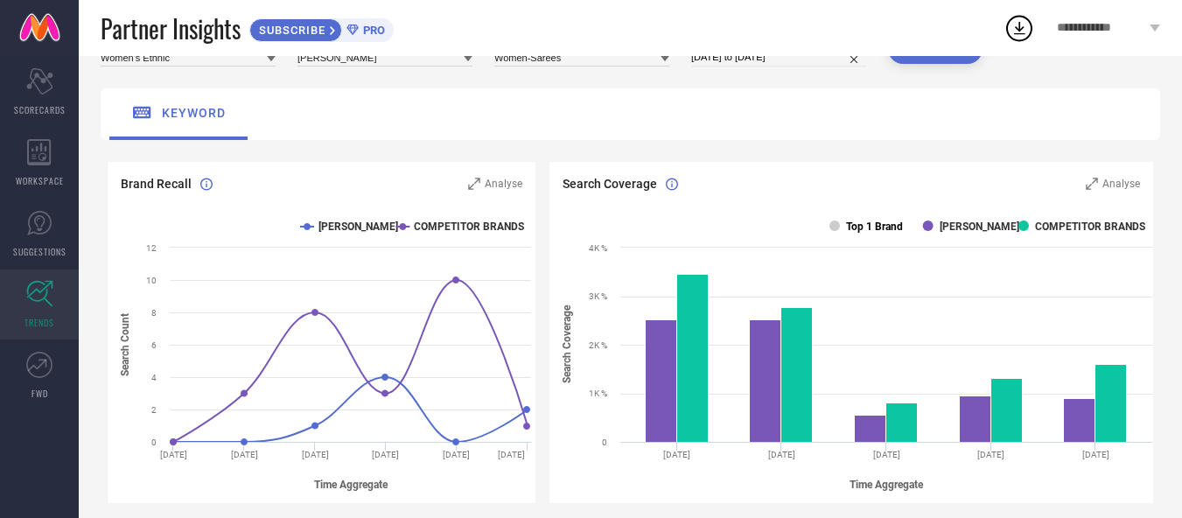
click at [840, 223] on rect at bounding box center [834, 225] width 10 height 10
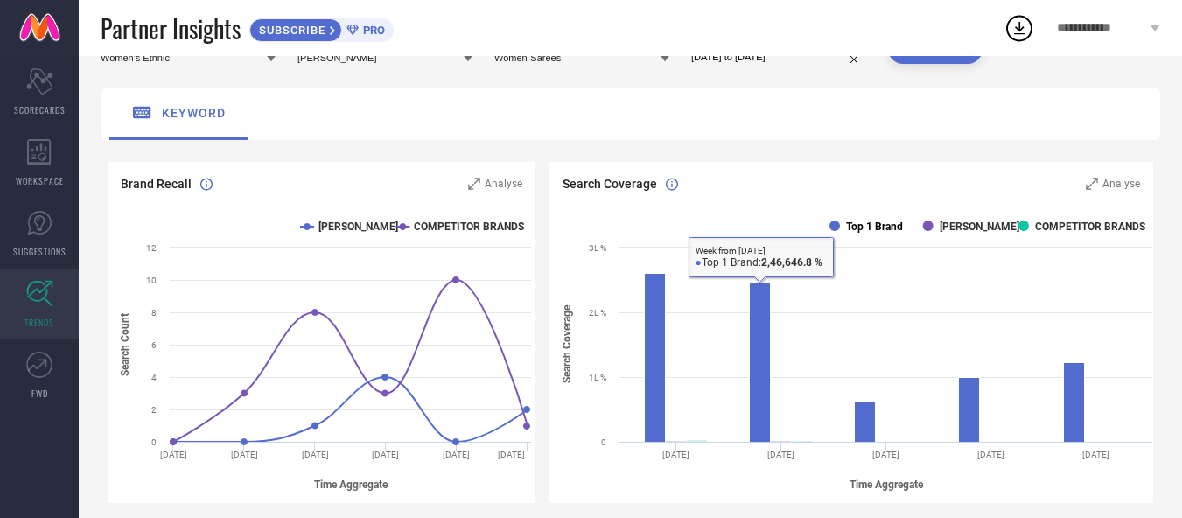
click at [866, 227] on text "Top 1 Brand" at bounding box center [874, 226] width 57 height 12
